Goal: Transaction & Acquisition: Purchase product/service

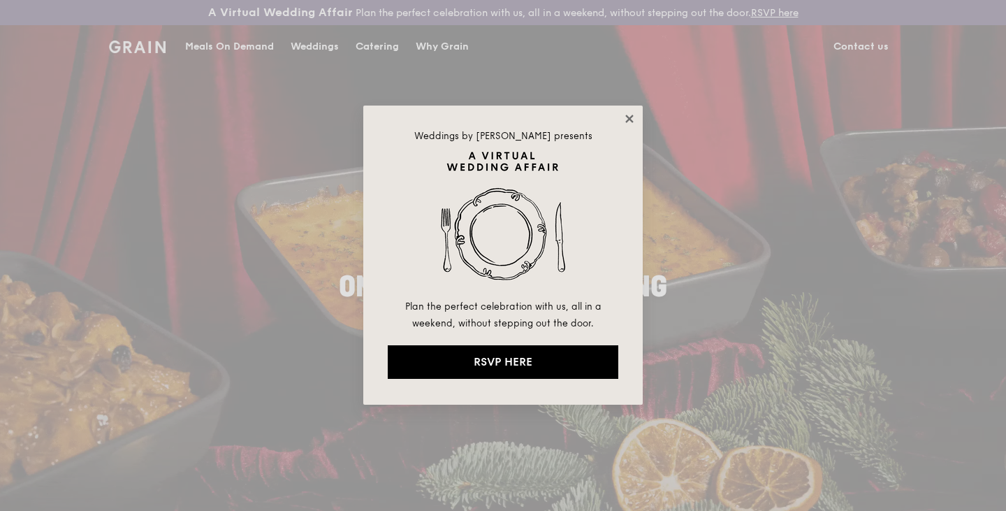
click at [632, 113] on icon at bounding box center [629, 119] width 13 height 13
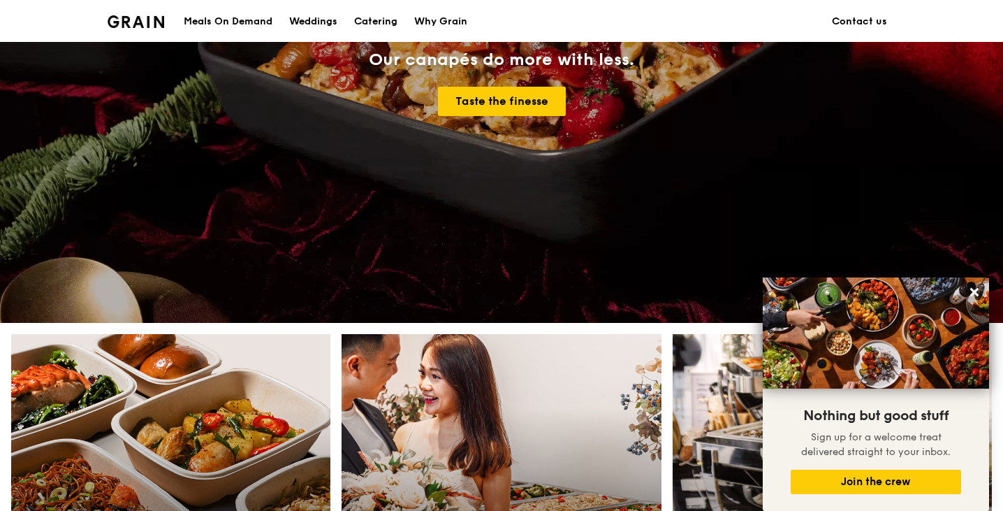
scroll to position [261, 0]
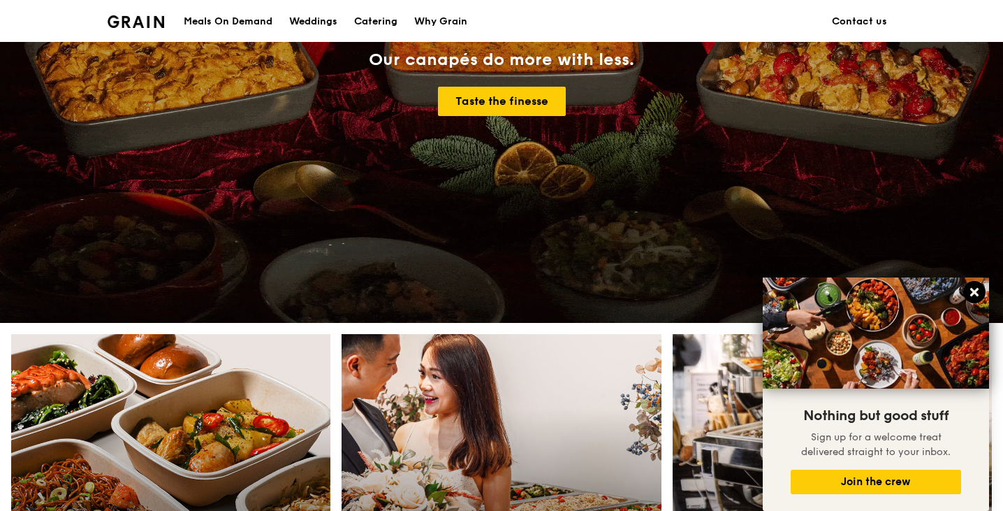
click at [972, 292] on icon at bounding box center [975, 292] width 13 height 13
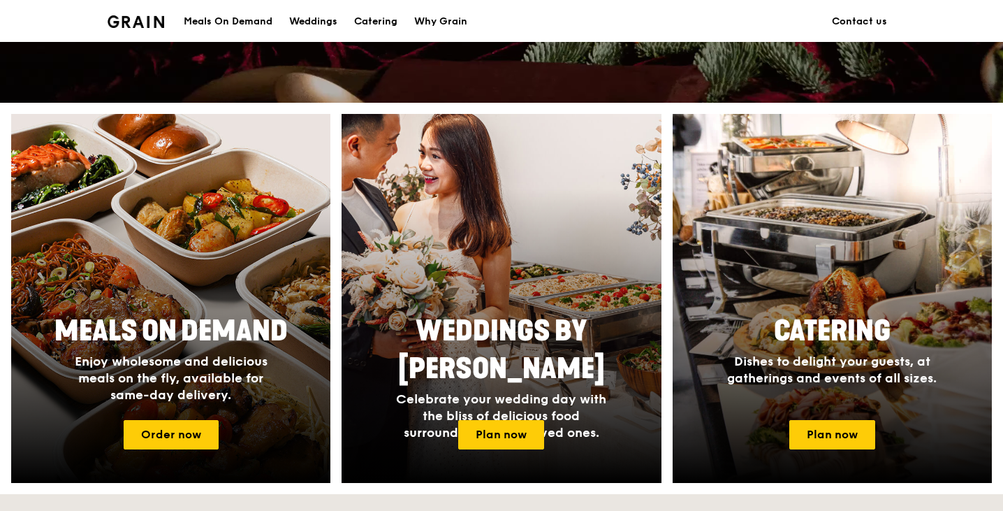
scroll to position [559, 0]
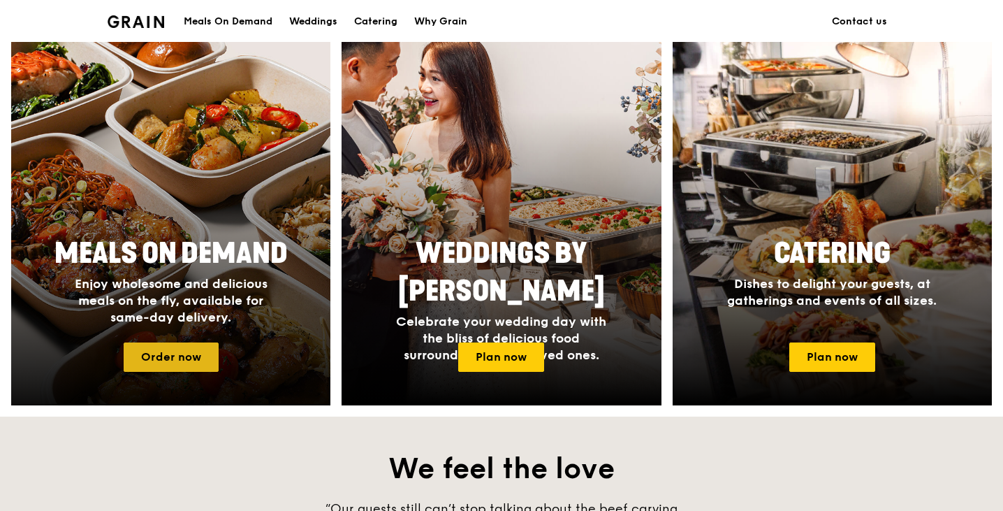
click at [192, 361] on link "Order now" at bounding box center [171, 356] width 95 height 29
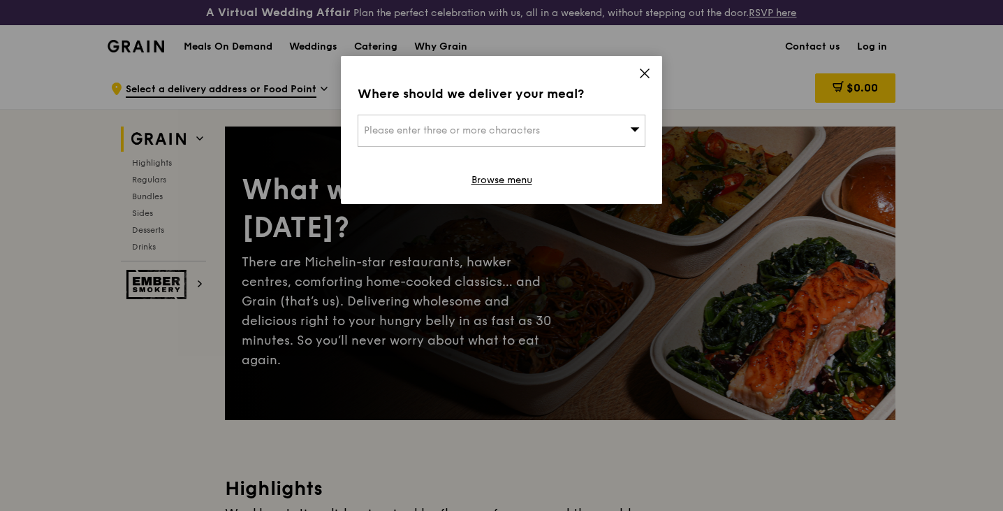
click at [645, 66] on div "Where should we deliver your meal? Please enter three or more characters Browse…" at bounding box center [501, 130] width 321 height 148
click at [645, 69] on icon at bounding box center [645, 73] width 13 height 13
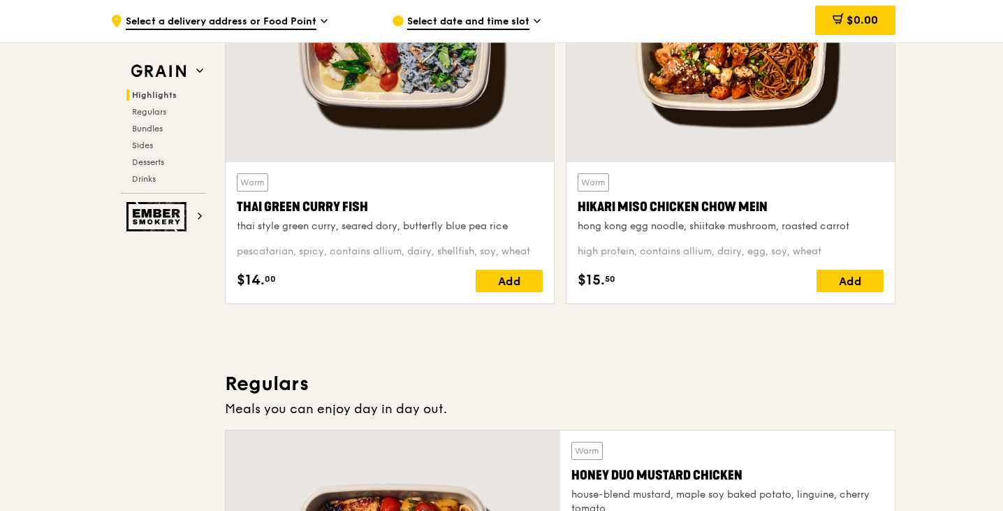
scroll to position [629, 0]
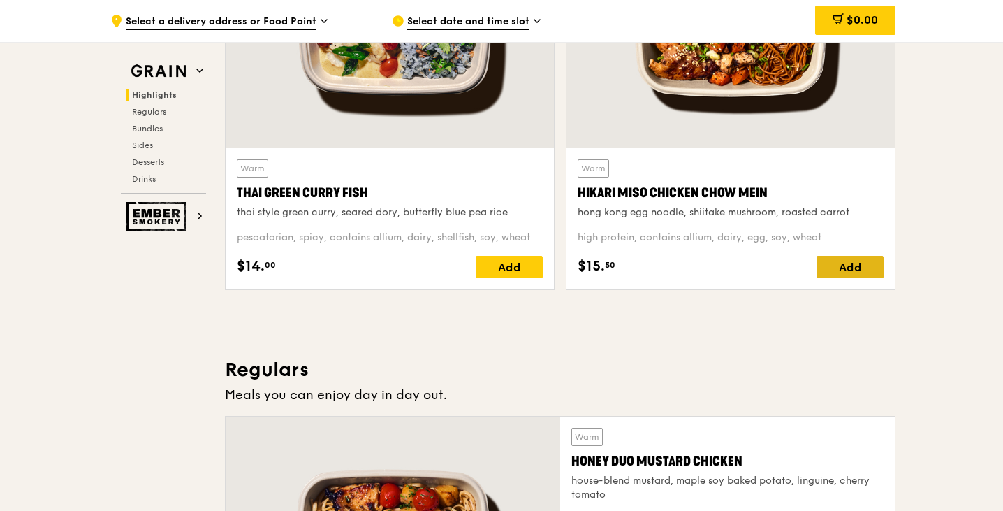
click at [843, 263] on div "Add" at bounding box center [850, 267] width 67 height 22
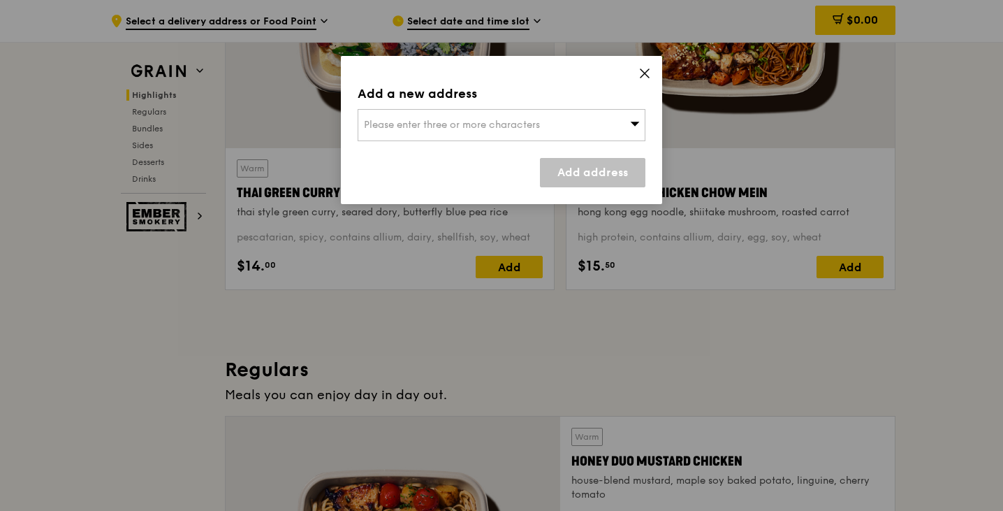
click at [529, 115] on div "Please enter three or more characters" at bounding box center [502, 125] width 288 height 32
click at [529, 115] on input "search" at bounding box center [501, 125] width 287 height 31
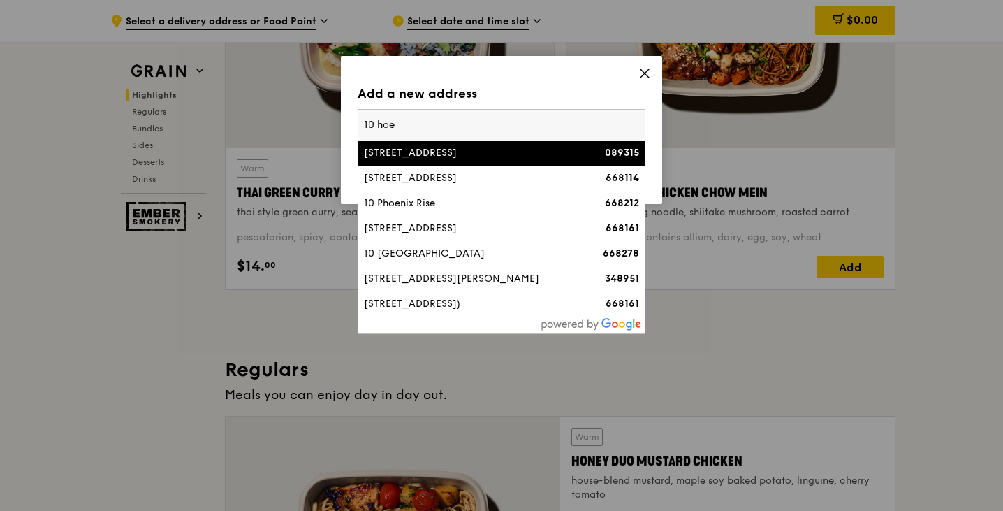
type input "10 hoe"
click at [525, 143] on li "[STREET_ADDRESS] 089315" at bounding box center [501, 152] width 287 height 25
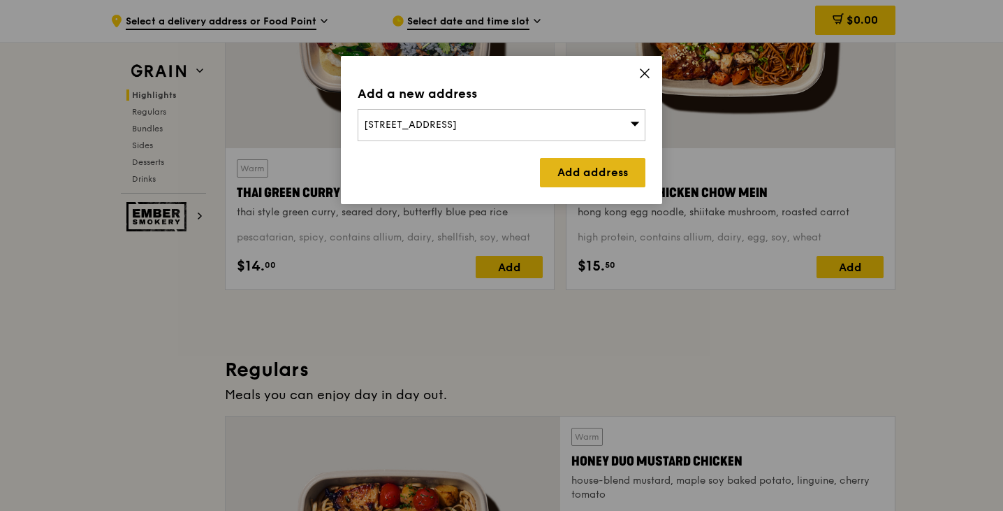
click at [570, 176] on link "Add address" at bounding box center [593, 172] width 106 height 29
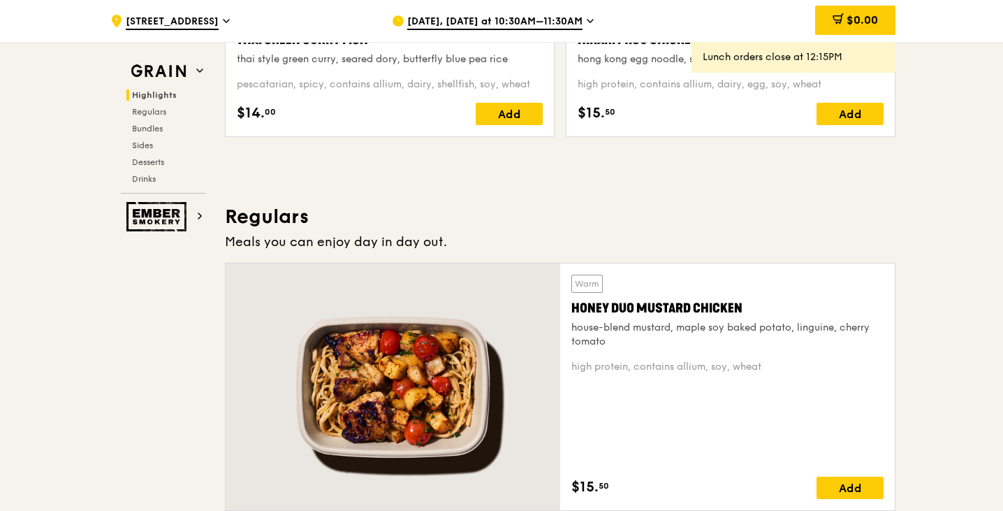
scroll to position [908, 0]
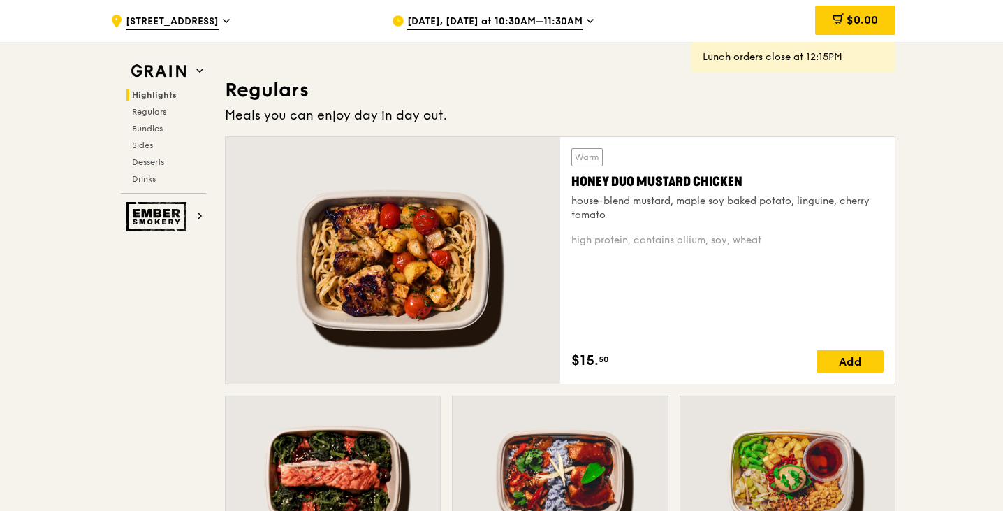
click at [841, 377] on div "Warm Honey Duo Mustard Chicken house-blend mustard, maple soy baked potato, lin…" at bounding box center [727, 260] width 335 height 247
click at [843, 368] on div "Add" at bounding box center [850, 361] width 67 height 22
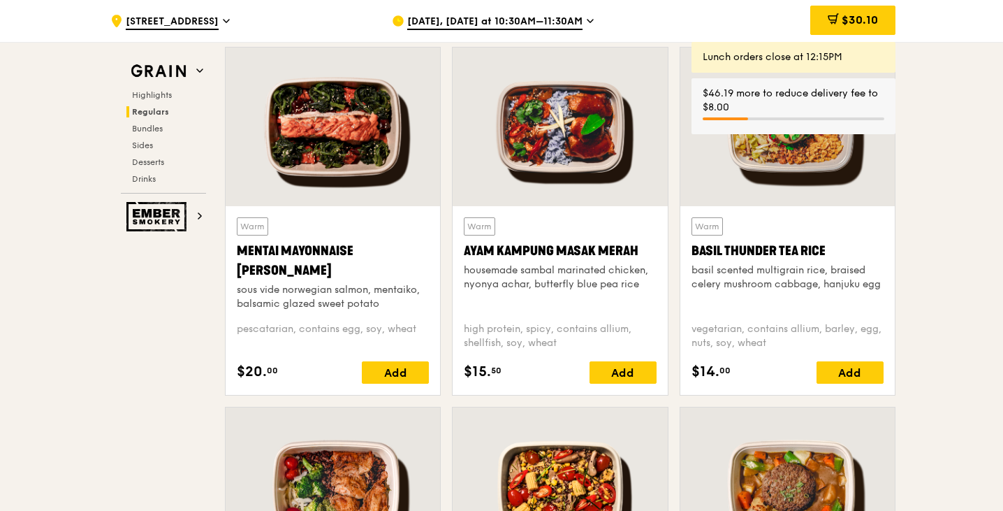
scroll to position [1258, 0]
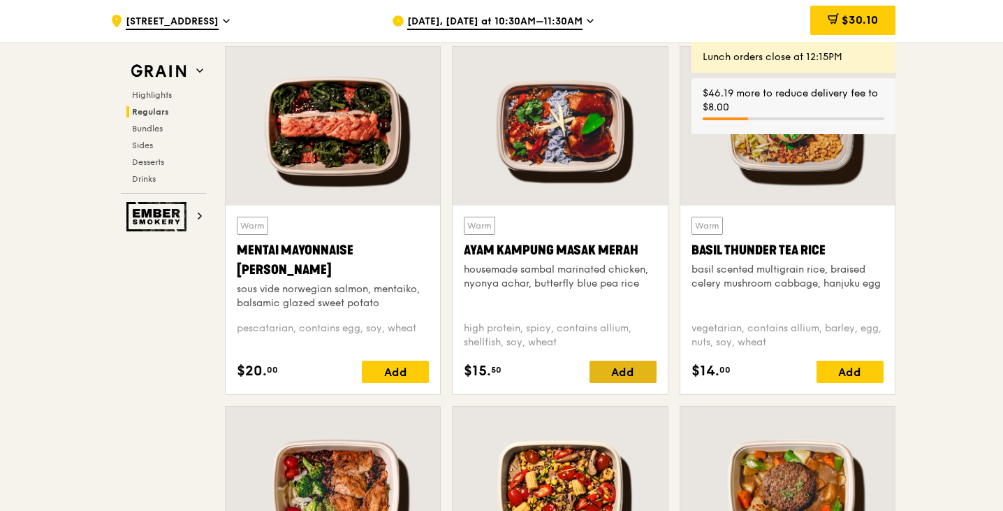
click at [605, 362] on div "Add" at bounding box center [623, 372] width 67 height 22
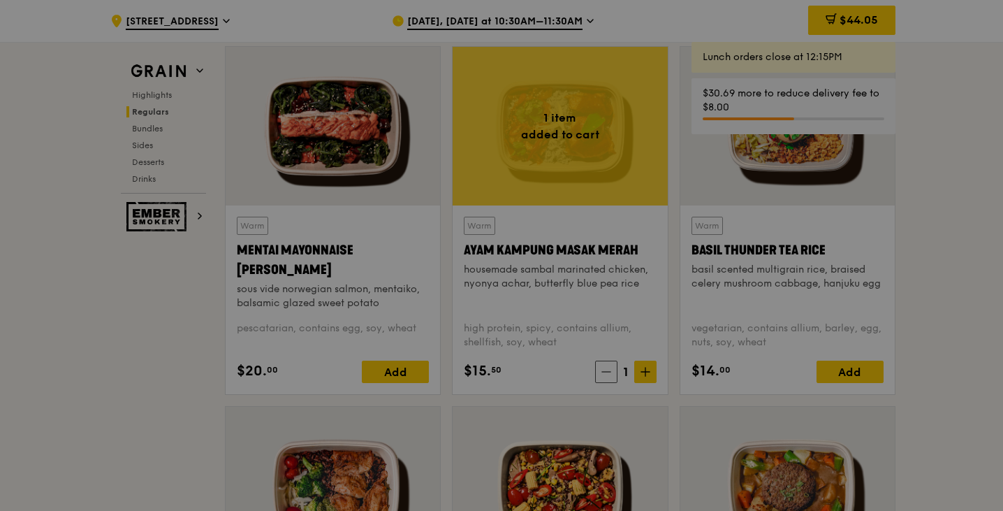
click at [371, 369] on div at bounding box center [501, 255] width 1003 height 511
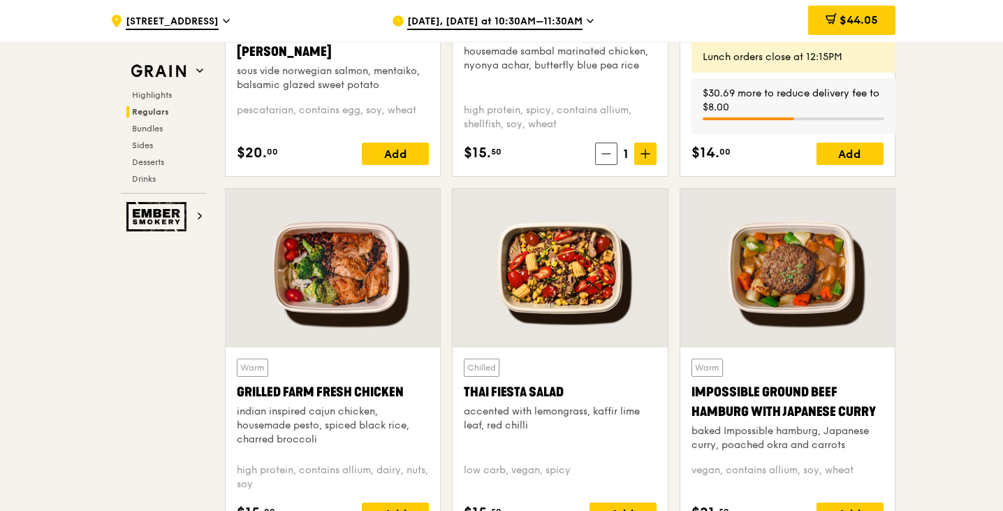
scroll to position [1537, 0]
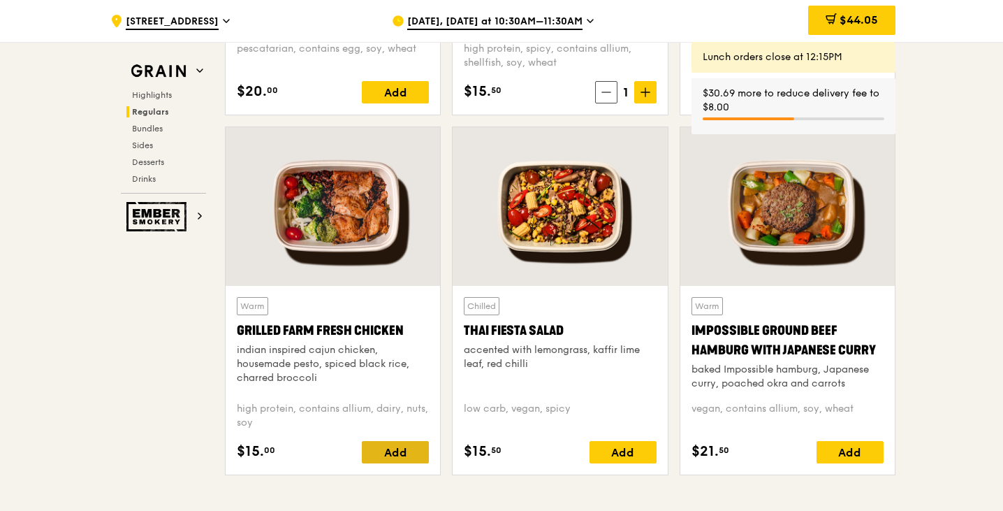
click at [388, 448] on div "Add" at bounding box center [395, 452] width 67 height 22
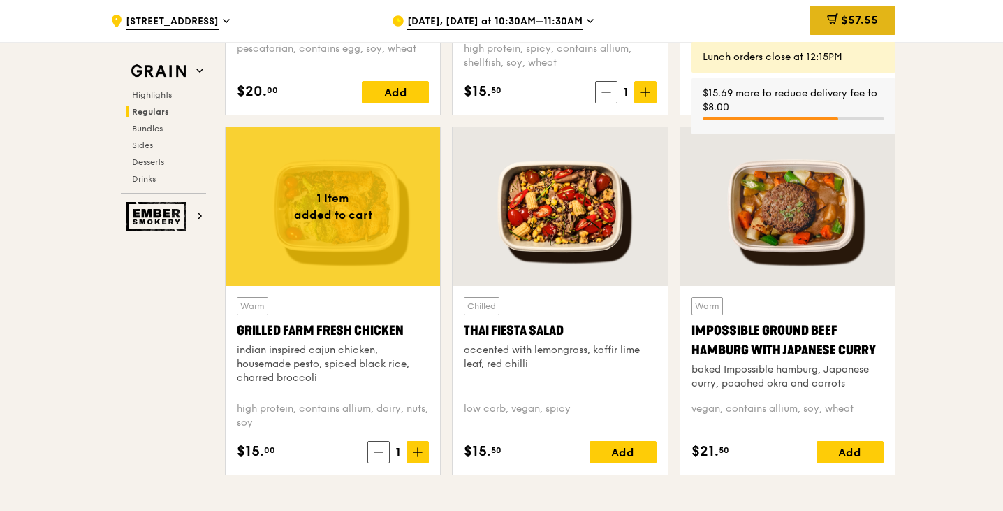
click at [836, 24] on icon at bounding box center [832, 18] width 11 height 11
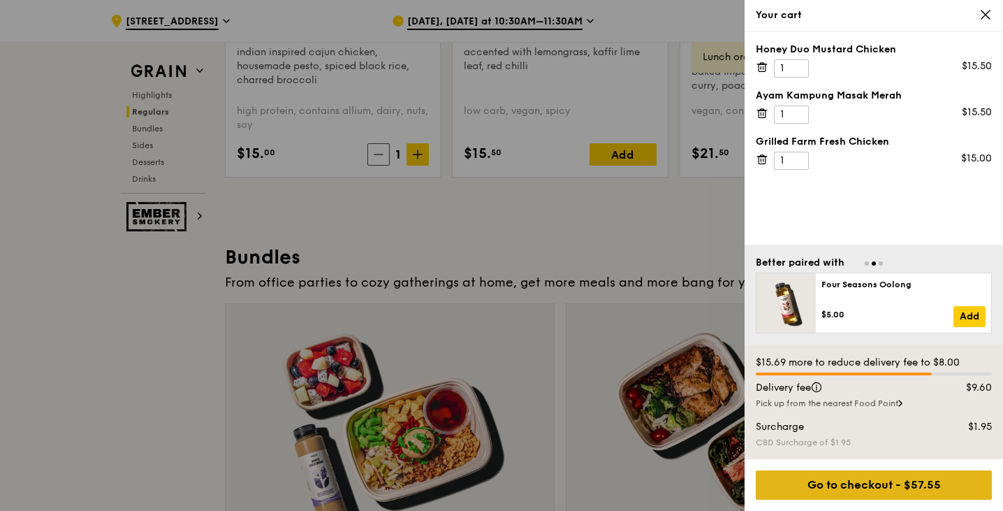
scroll to position [1886, 0]
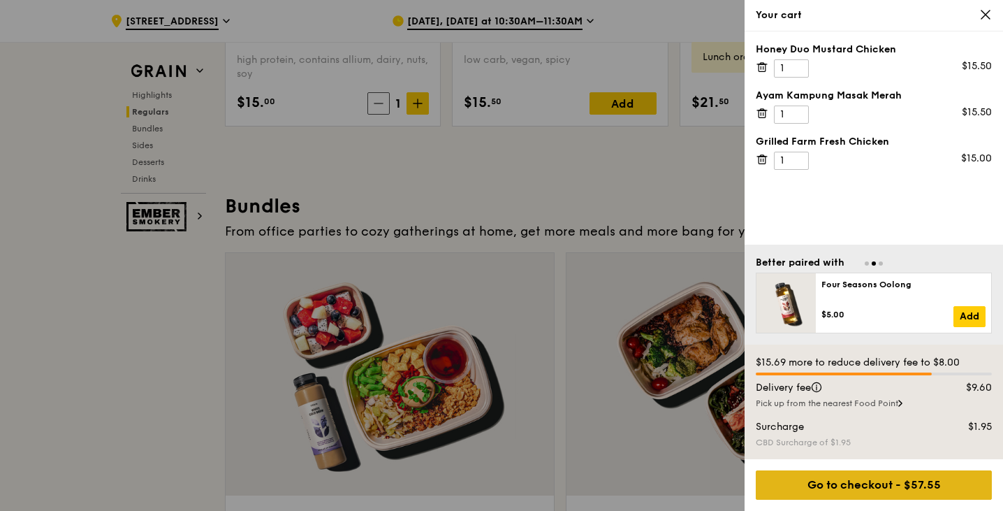
click at [848, 486] on div "Go to checkout - $57.55" at bounding box center [874, 484] width 236 height 29
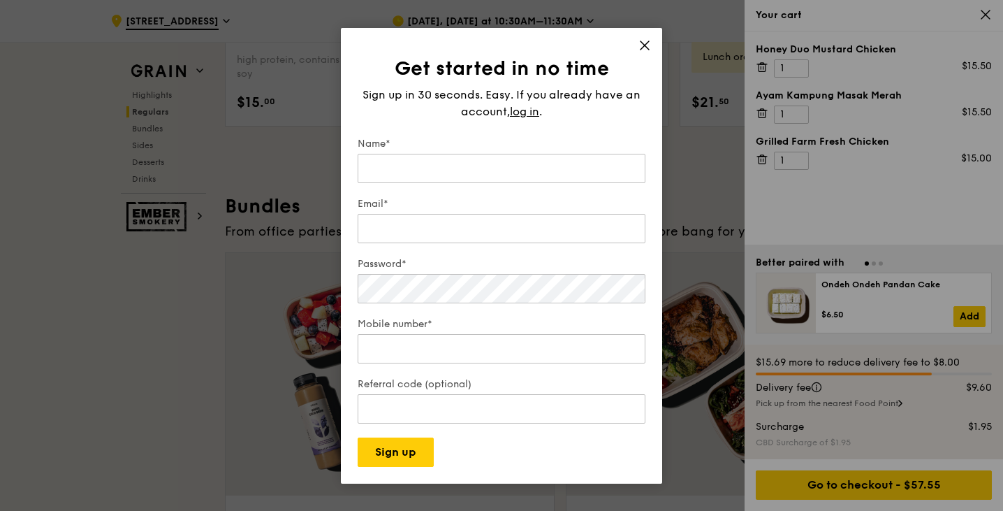
click at [644, 36] on div "Get started in no time Sign up in 30 seconds. Easy. If you already have an acco…" at bounding box center [501, 256] width 321 height 456
click at [651, 45] on icon at bounding box center [645, 45] width 13 height 13
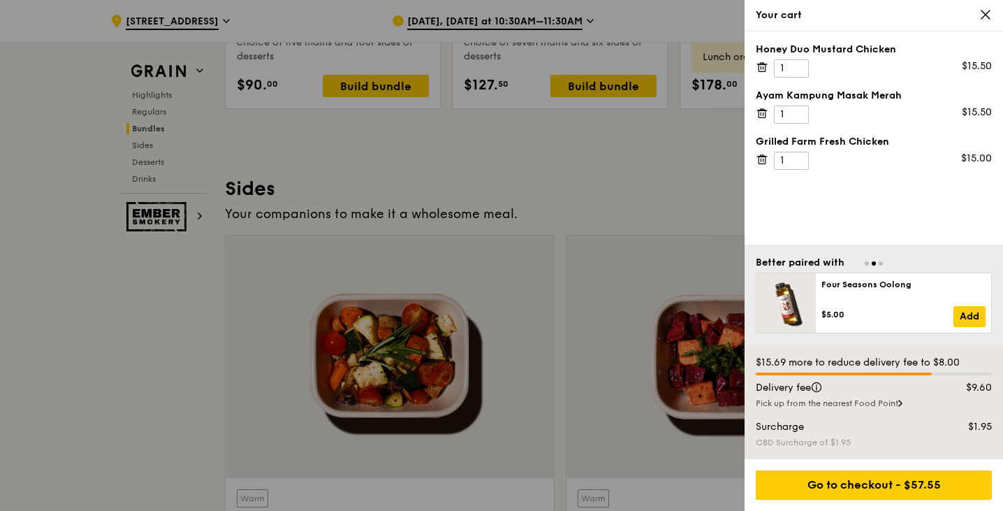
scroll to position [3003, 0]
click at [147, 339] on div at bounding box center [501, 255] width 1003 height 511
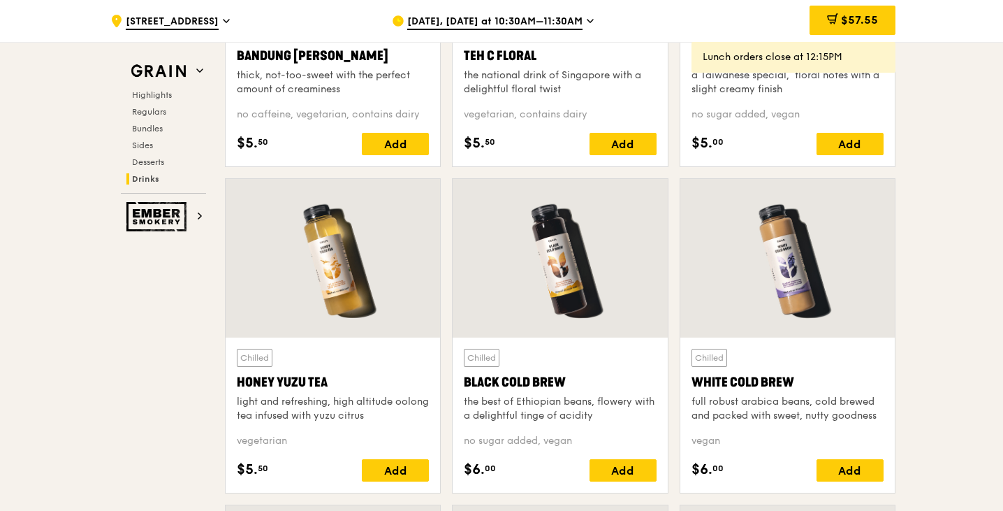
scroll to position [5073, 0]
